Goal: Task Accomplishment & Management: Manage account settings

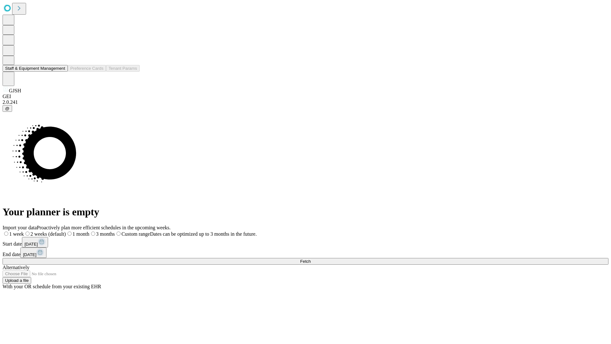
click at [61, 72] on button "Staff & Equipment Management" at bounding box center [35, 68] width 65 height 7
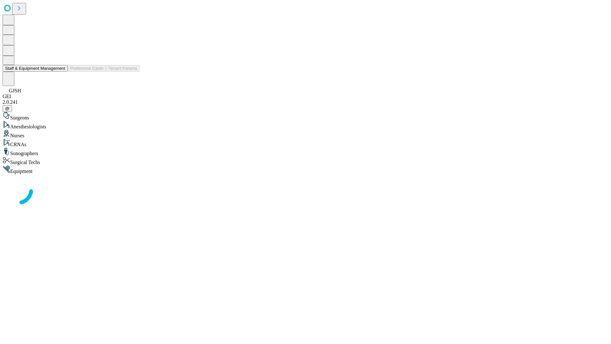
click at [61, 72] on button "Staff & Equipment Management" at bounding box center [35, 68] width 65 height 7
